Goal: Entertainment & Leisure: Consume media (video, audio)

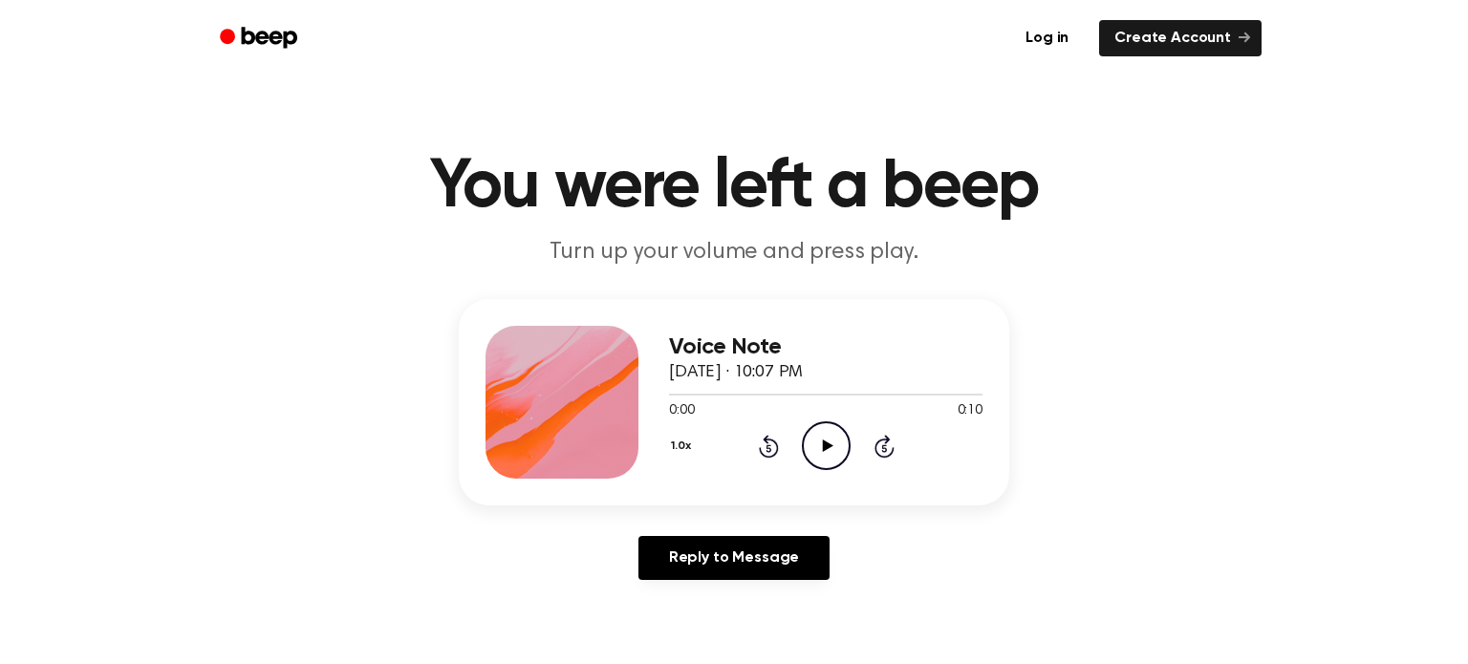
click at [831, 464] on icon "Play Audio" at bounding box center [826, 446] width 49 height 49
drag, startPoint x: 826, startPoint y: 449, endPoint x: 749, endPoint y: 226, distance: 236.7
click at [825, 447] on icon at bounding box center [827, 446] width 11 height 12
click at [824, 436] on icon "Play Audio" at bounding box center [826, 446] width 49 height 49
drag, startPoint x: 815, startPoint y: 435, endPoint x: 767, endPoint y: 337, distance: 109.5
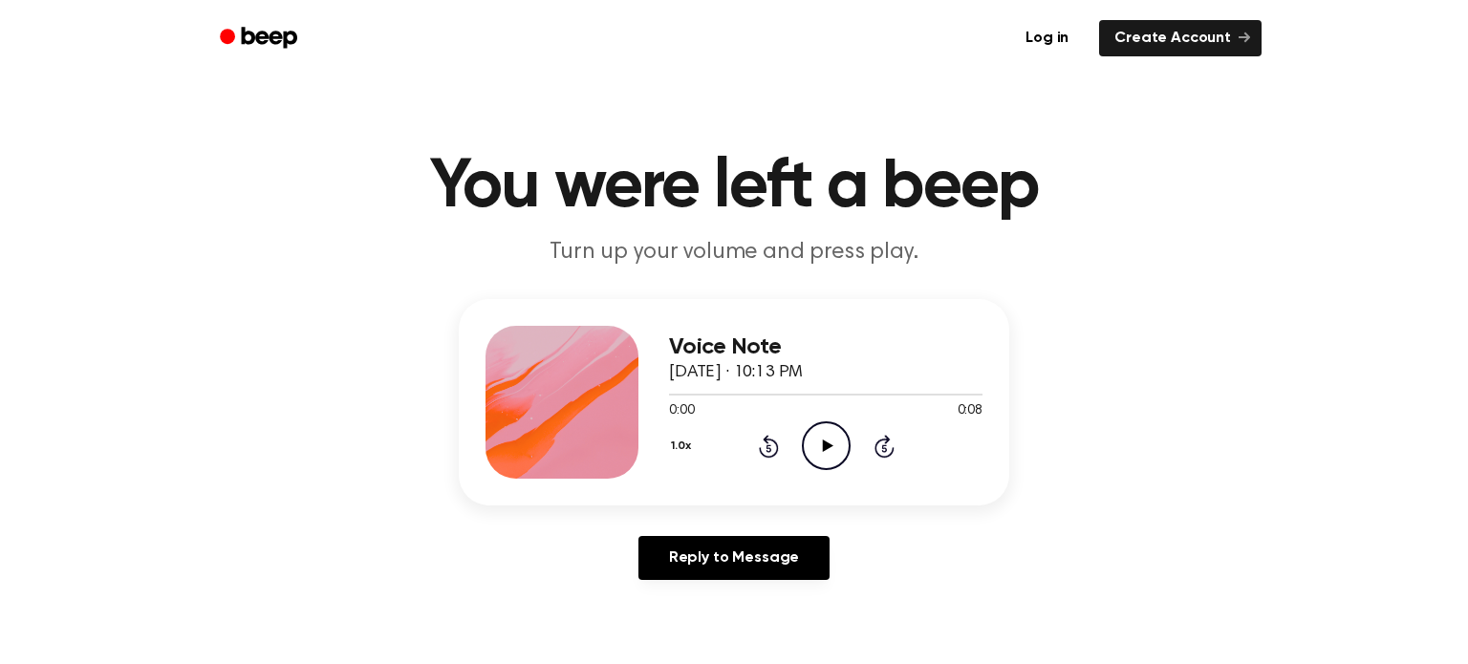
click at [812, 427] on icon "Play Audio" at bounding box center [826, 446] width 49 height 49
click at [830, 460] on icon "Play Audio" at bounding box center [826, 446] width 49 height 49
click at [814, 440] on icon "Play Audio" at bounding box center [826, 446] width 49 height 49
click at [833, 460] on icon "Play Audio" at bounding box center [826, 446] width 49 height 49
click at [812, 446] on icon "Play Audio" at bounding box center [826, 446] width 49 height 49
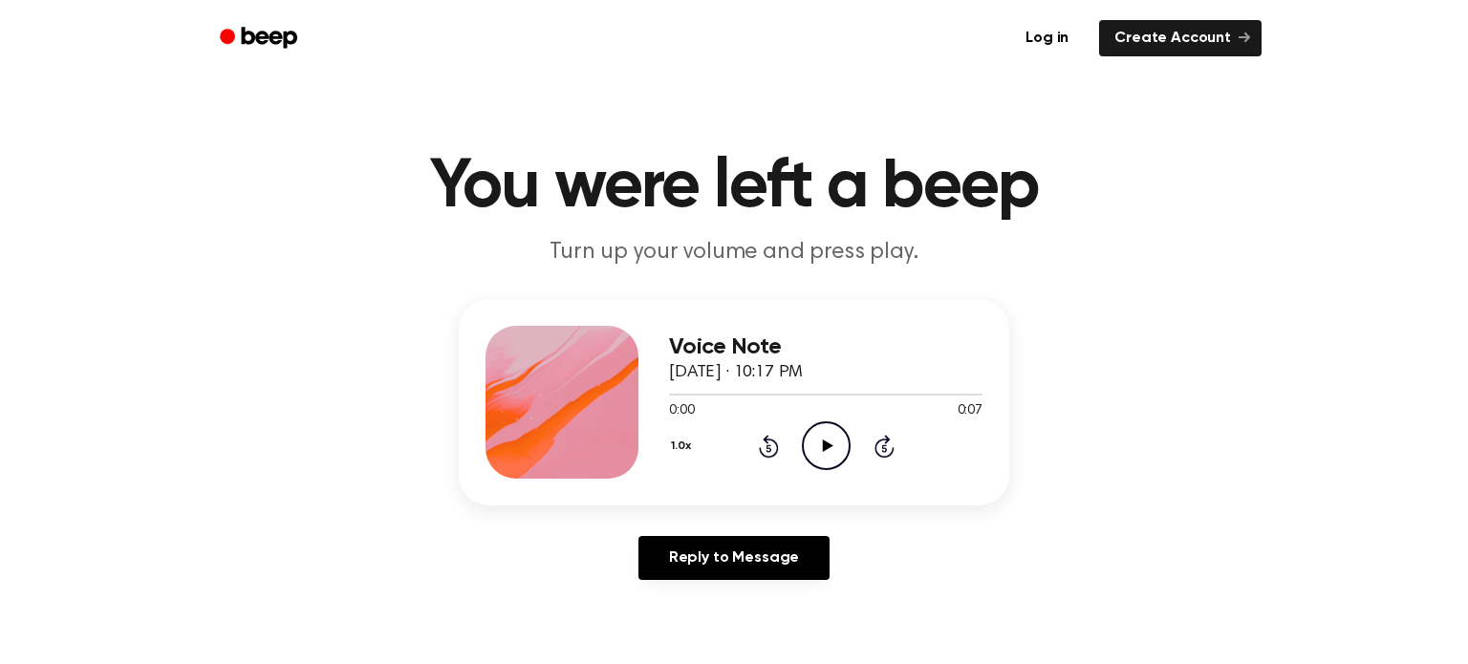
click at [843, 458] on icon "Play Audio" at bounding box center [826, 446] width 49 height 49
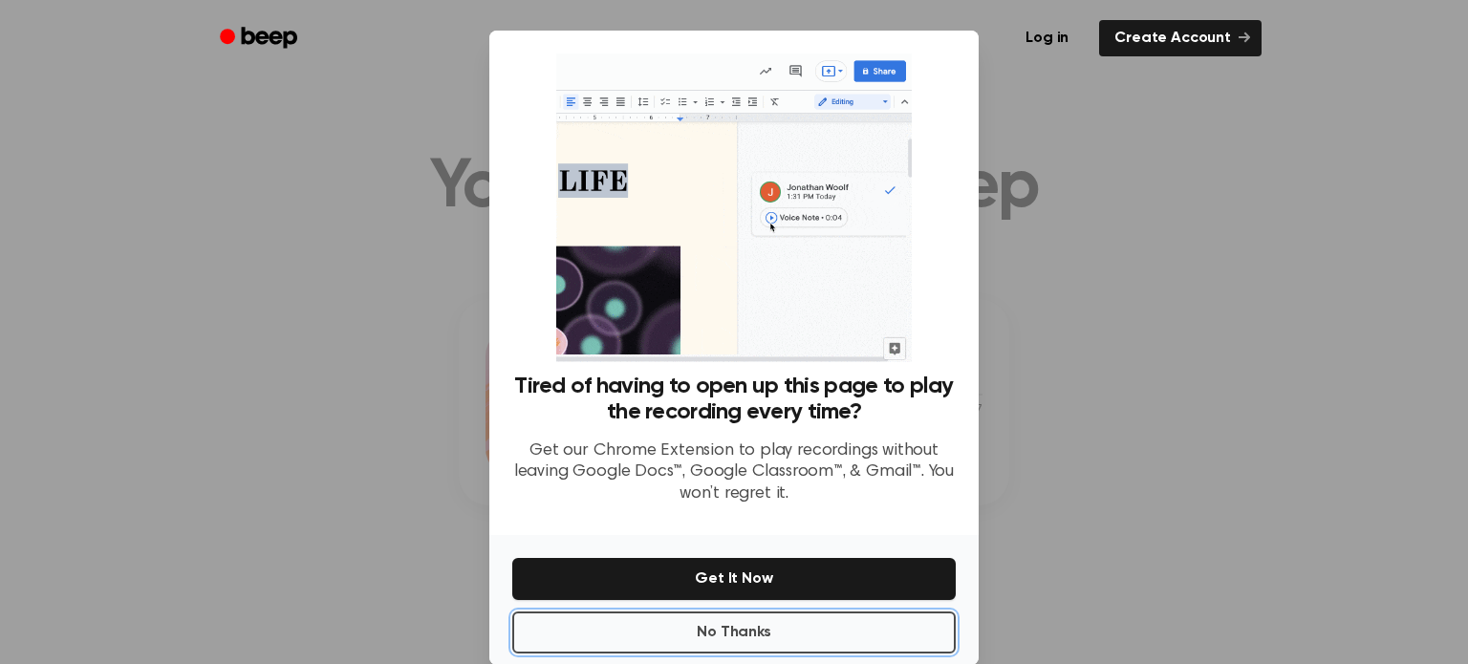
drag, startPoint x: 901, startPoint y: 630, endPoint x: 889, endPoint y: 585, distance: 46.4
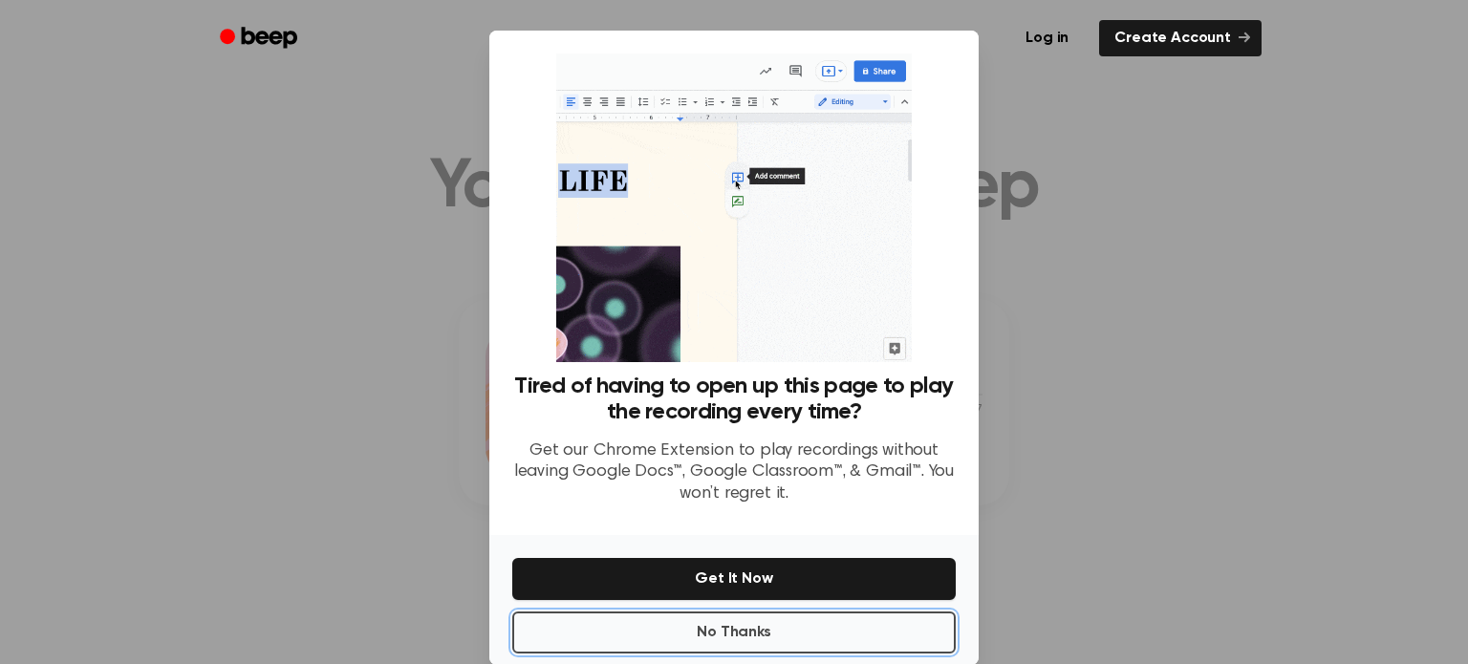
click at [898, 620] on button "No Thanks" at bounding box center [734, 633] width 444 height 42
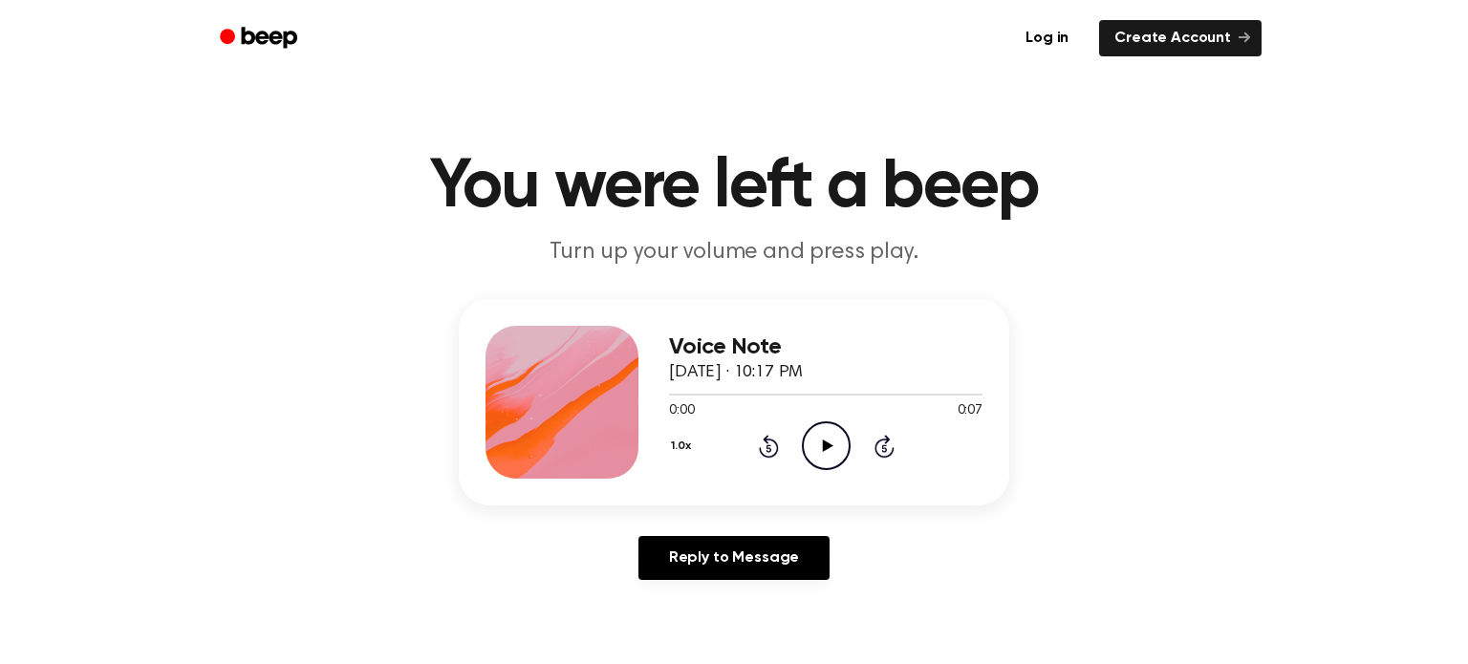
click at [833, 451] on icon "Play Audio" at bounding box center [826, 446] width 49 height 49
